Goal: Find contact information: Find contact information

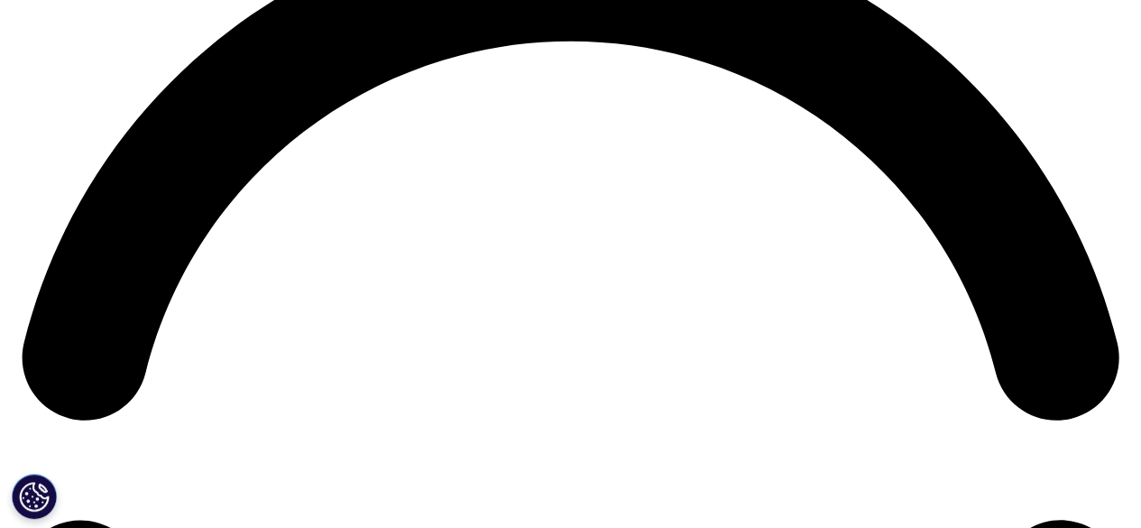
scroll to position [2345, 0]
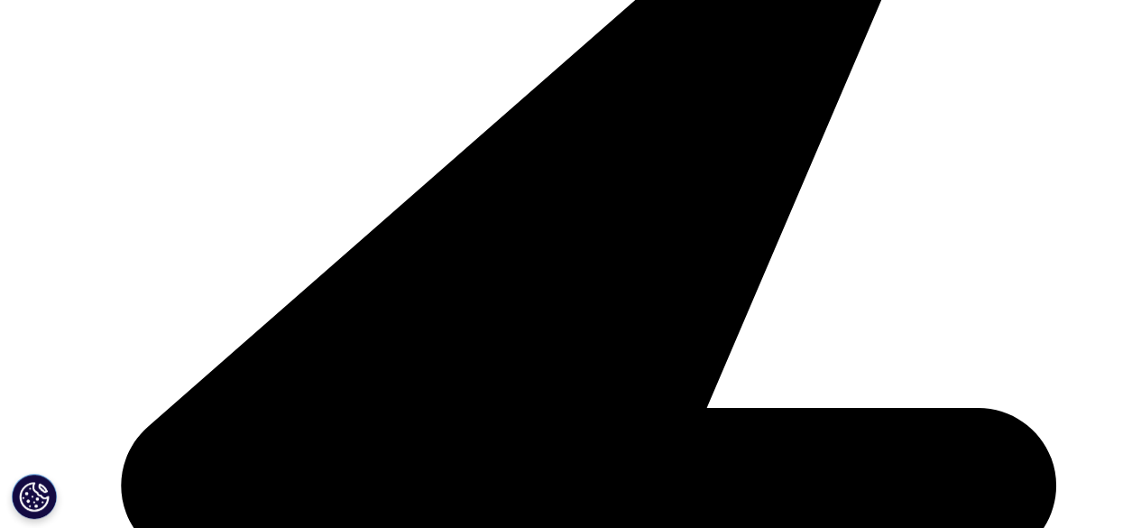
scroll to position [541, 0]
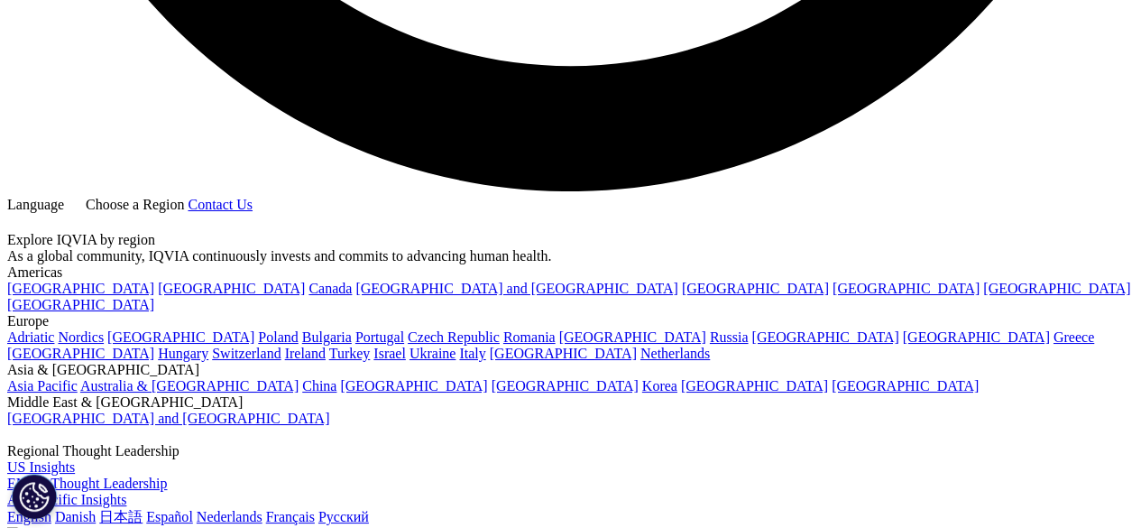
scroll to position [3225, 0]
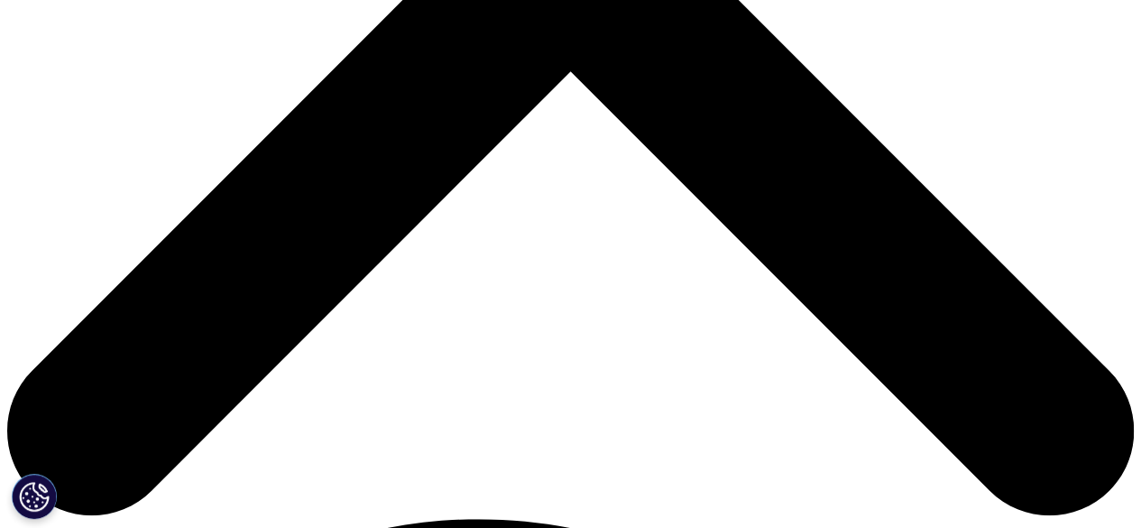
scroll to position [722, 0]
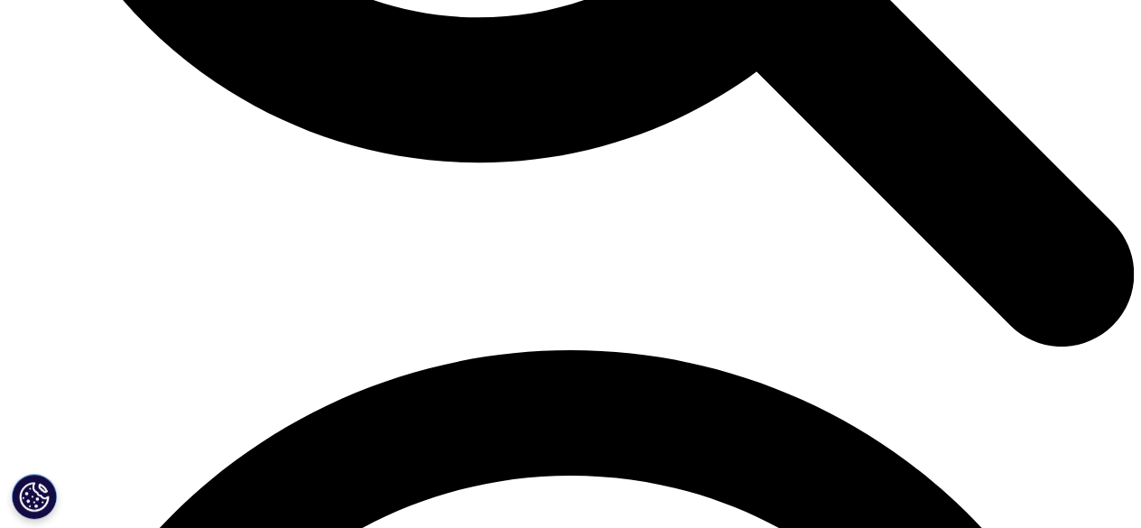
scroll to position [1953, 0]
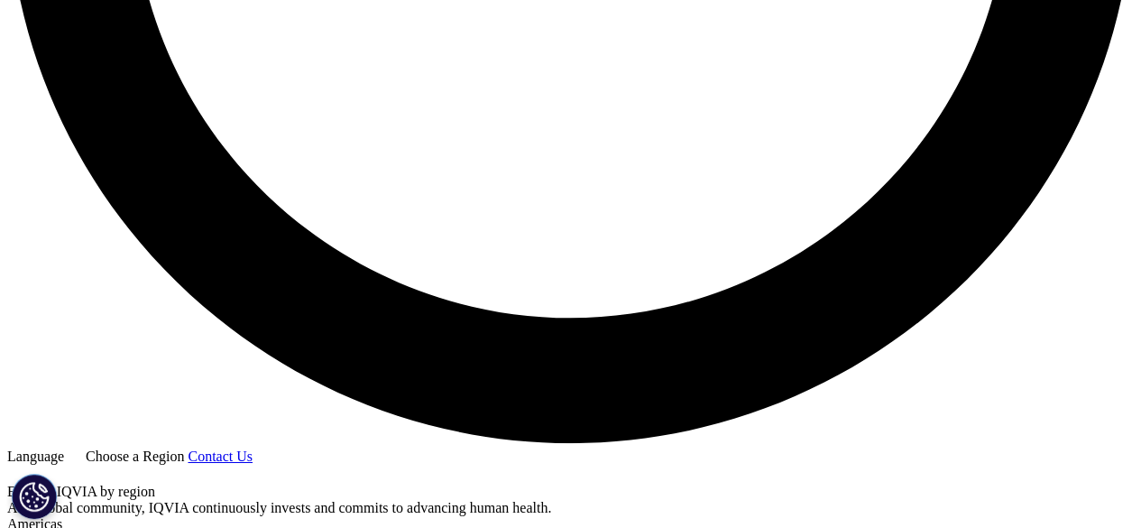
scroll to position [2955, 0]
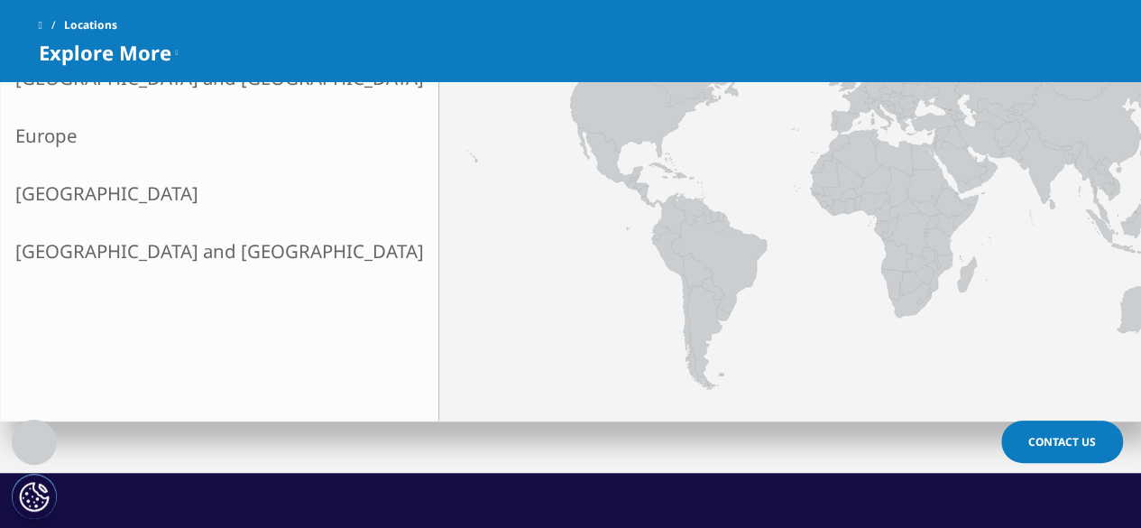
scroll to position [631, 0]
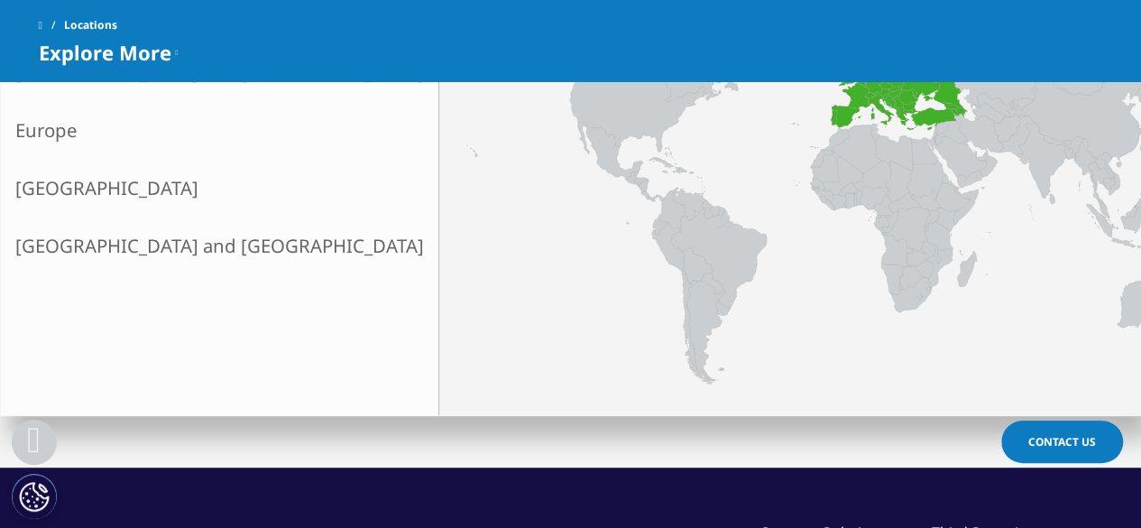
click at [53, 136] on link "Europe" at bounding box center [219, 130] width 437 height 58
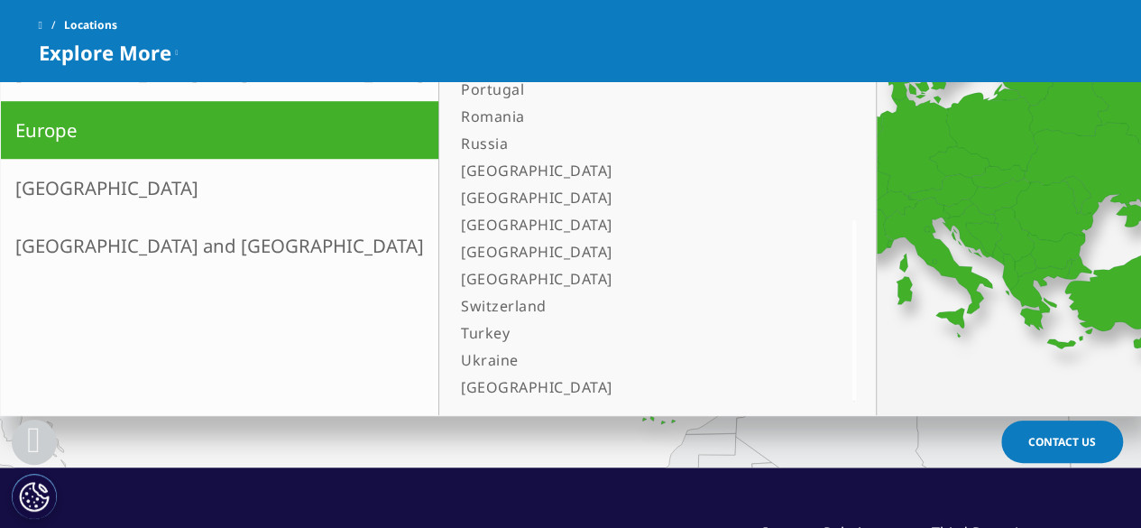
click at [454, 385] on link "[GEOGRAPHIC_DATA]" at bounding box center [635, 386] width 363 height 27
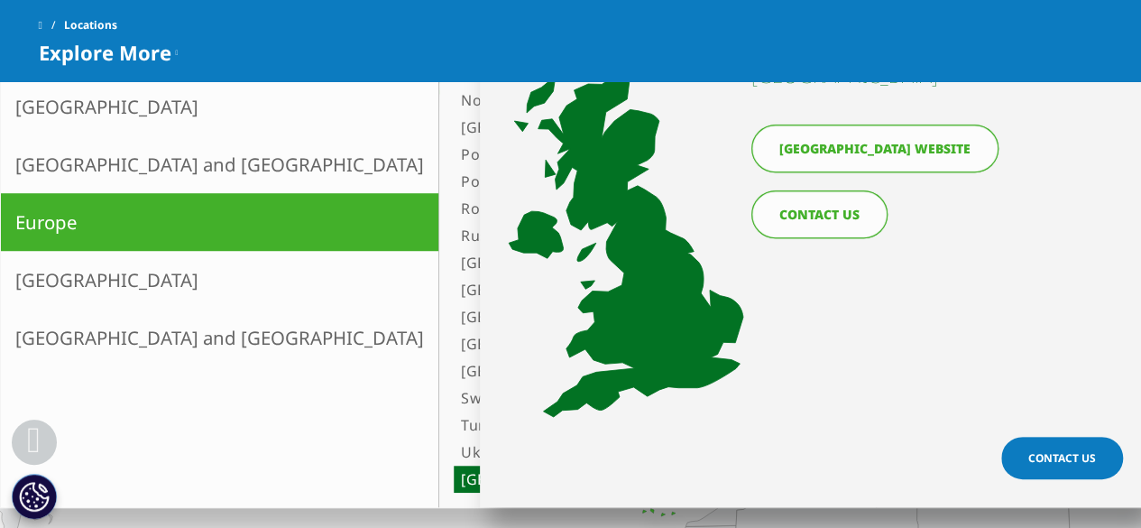
scroll to position [451, 0]
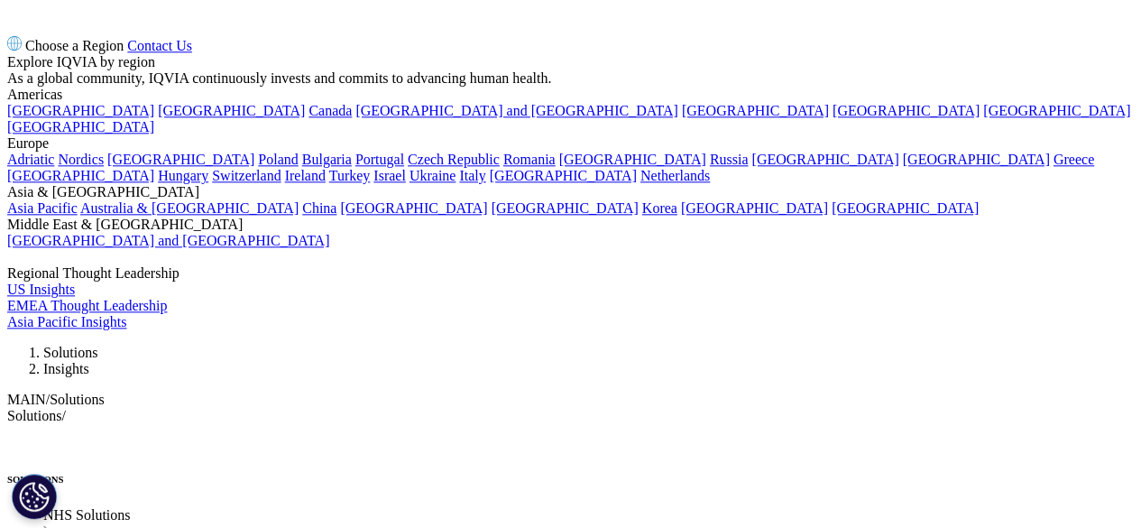
scroll to position [4419, 0]
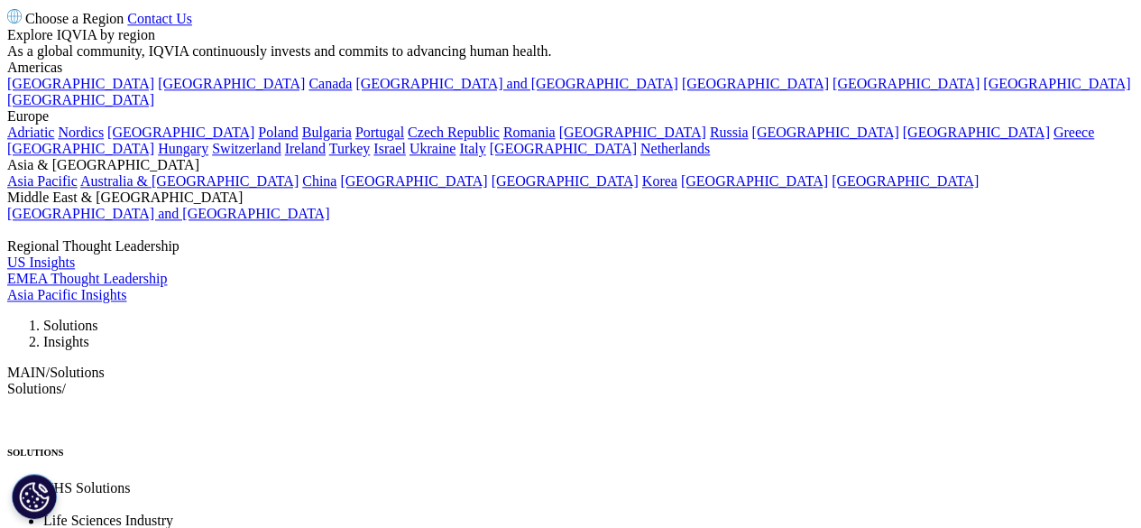
copy ul "37 North Wharf Road"
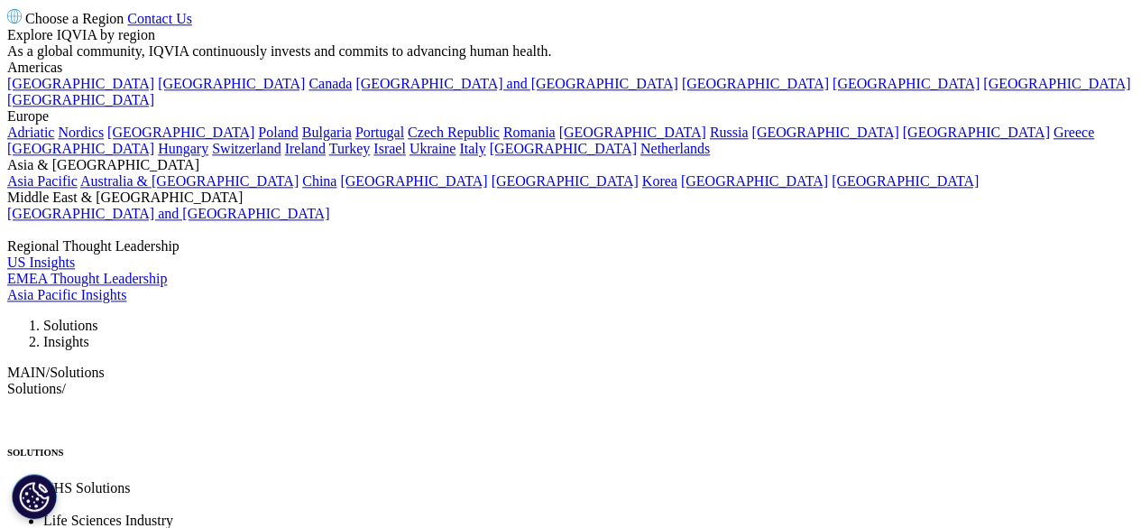
copy ul "37 North Wharf Road"
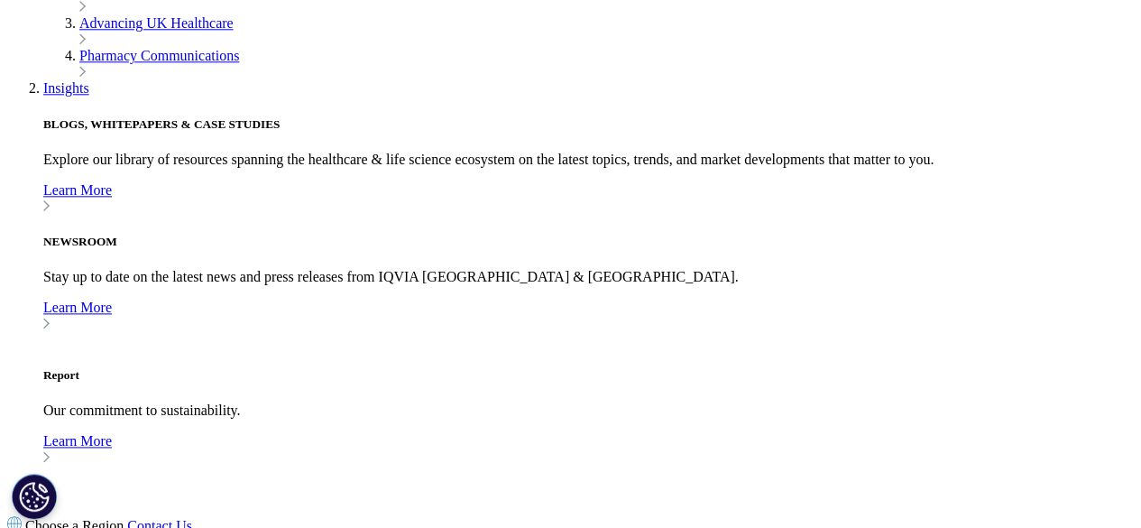
copy ul "The Point"
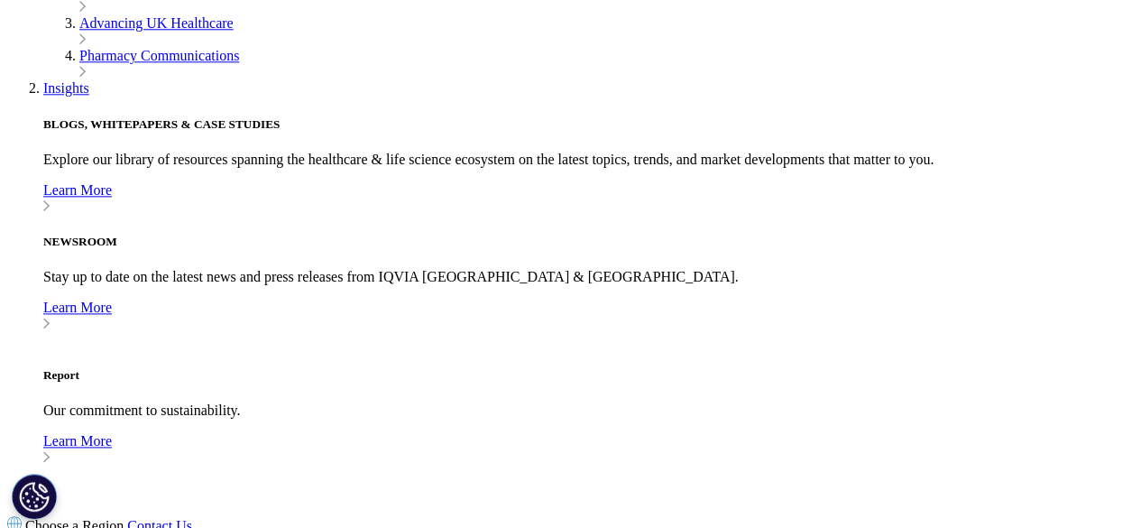
copy div "London, United Kingdom W2 1AF"
